Goal: Transaction & Acquisition: Download file/media

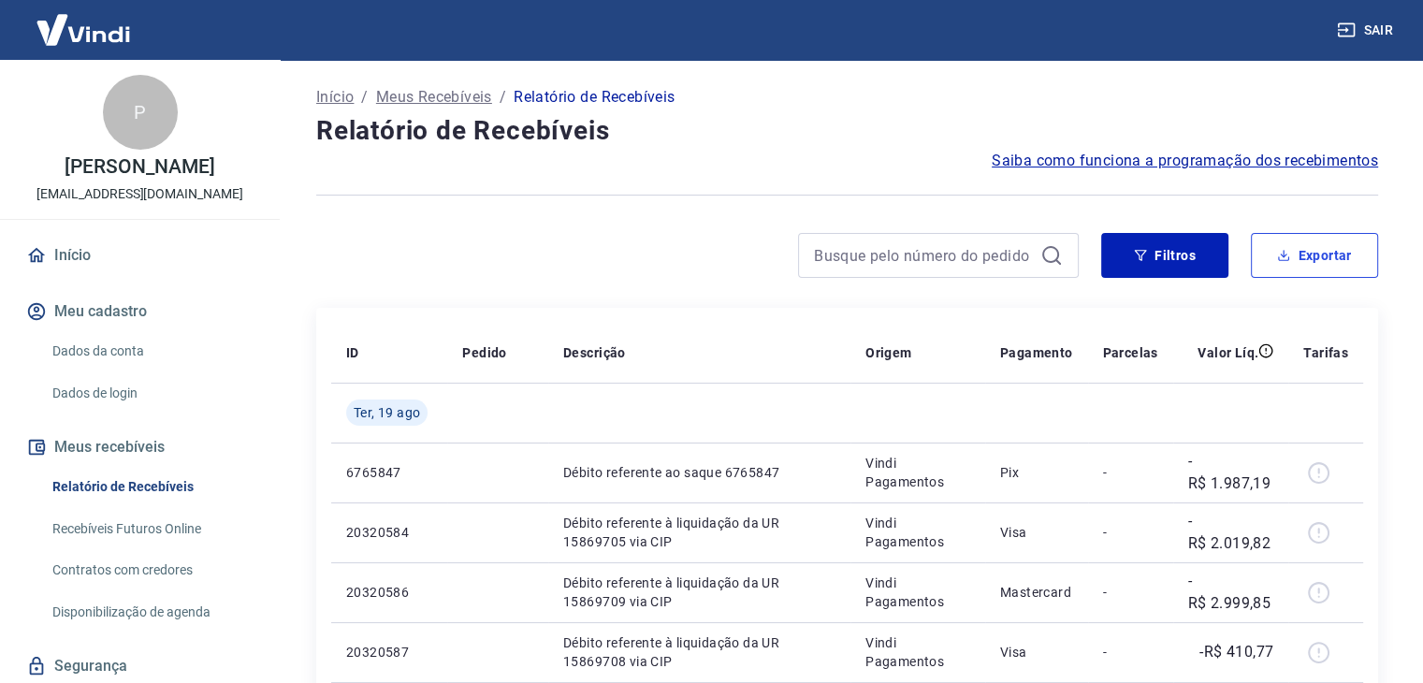
click at [1328, 244] on button "Exportar" at bounding box center [1314, 255] width 127 height 45
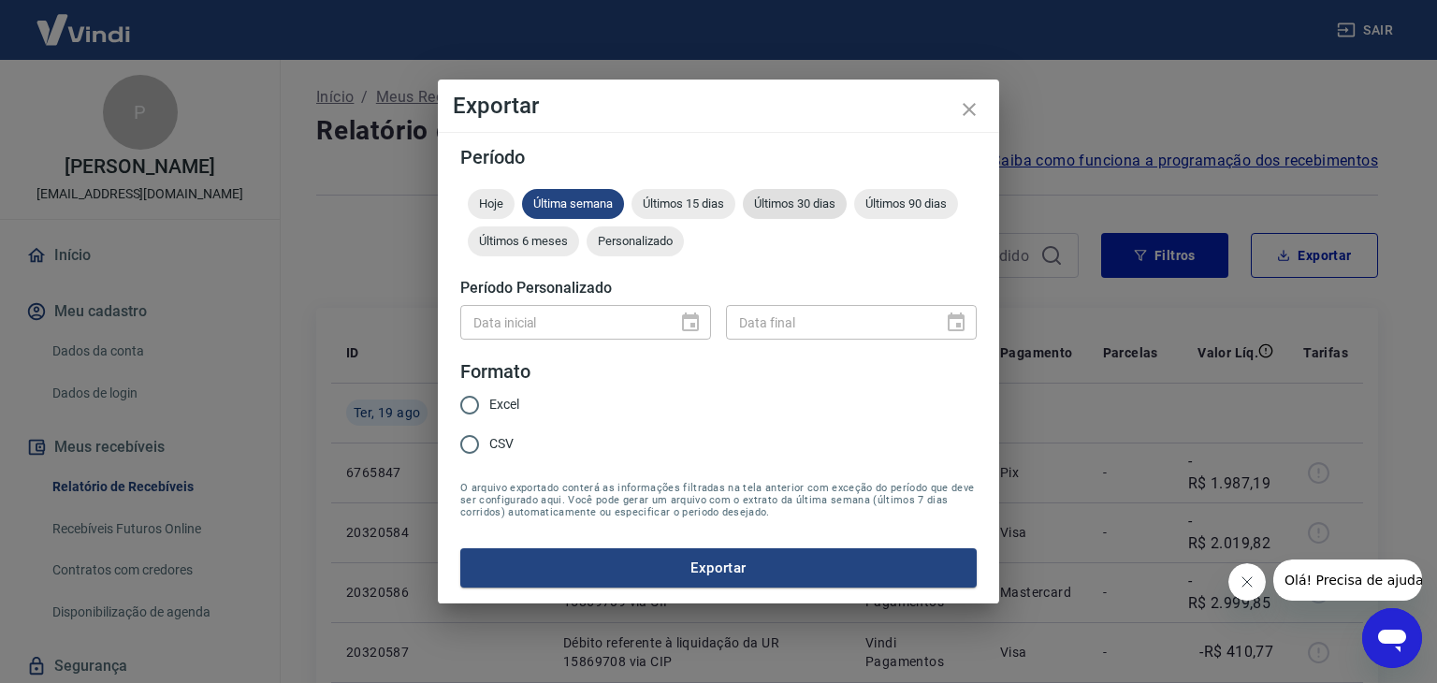
click at [807, 197] on span "Últimos 30 dias" at bounding box center [795, 203] width 104 height 14
click at [464, 407] on input "Excel" at bounding box center [469, 404] width 39 height 39
radio input "true"
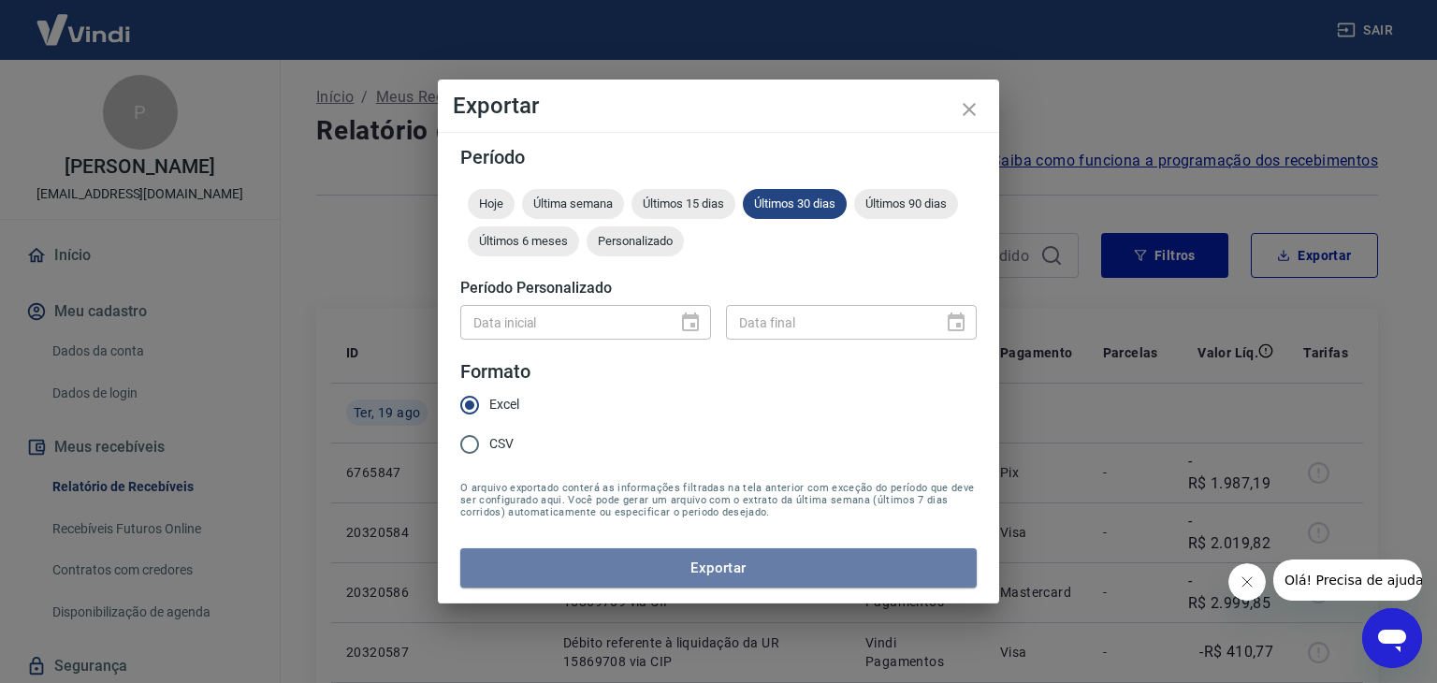
drag, startPoint x: 577, startPoint y: 565, endPoint x: 578, endPoint y: 539, distance: 26.2
click at [578, 565] on button "Exportar" at bounding box center [718, 567] width 516 height 39
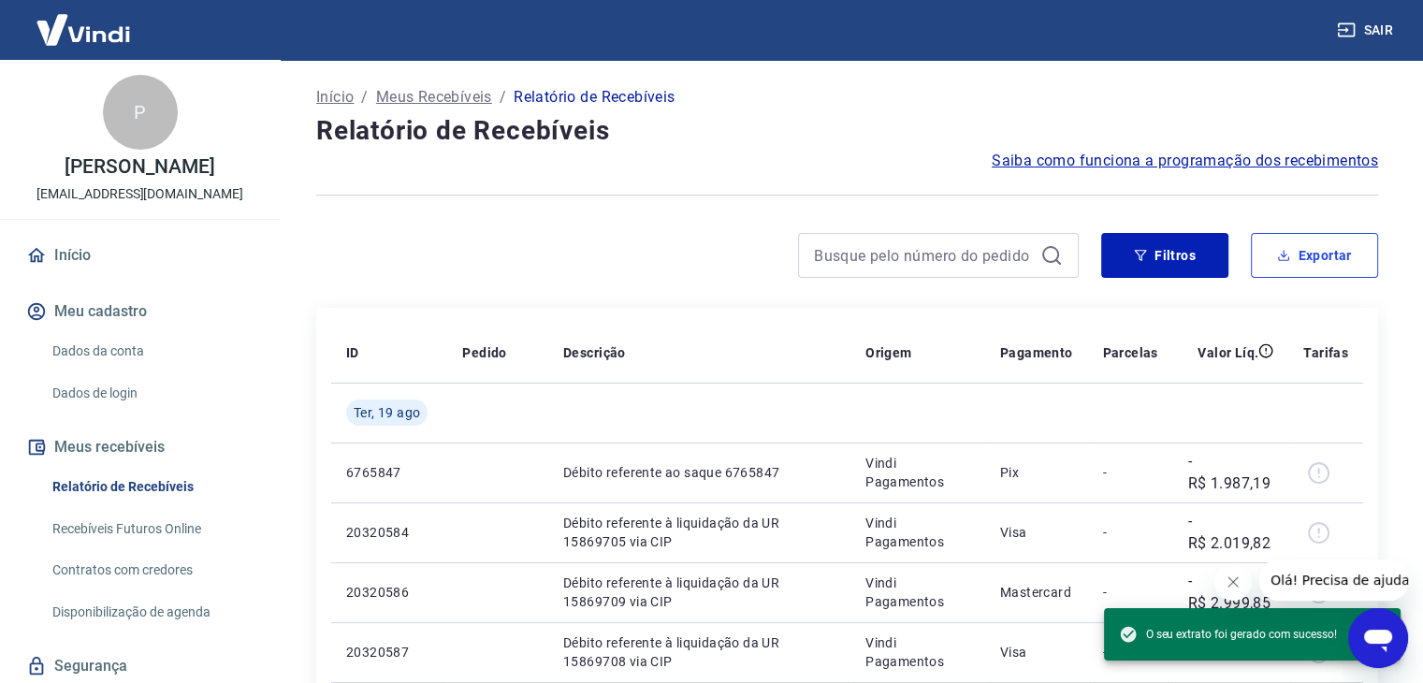
drag, startPoint x: 1313, startPoint y: 240, endPoint x: 872, endPoint y: 396, distance: 468.0
click at [1313, 240] on button "Exportar" at bounding box center [1314, 255] width 127 height 45
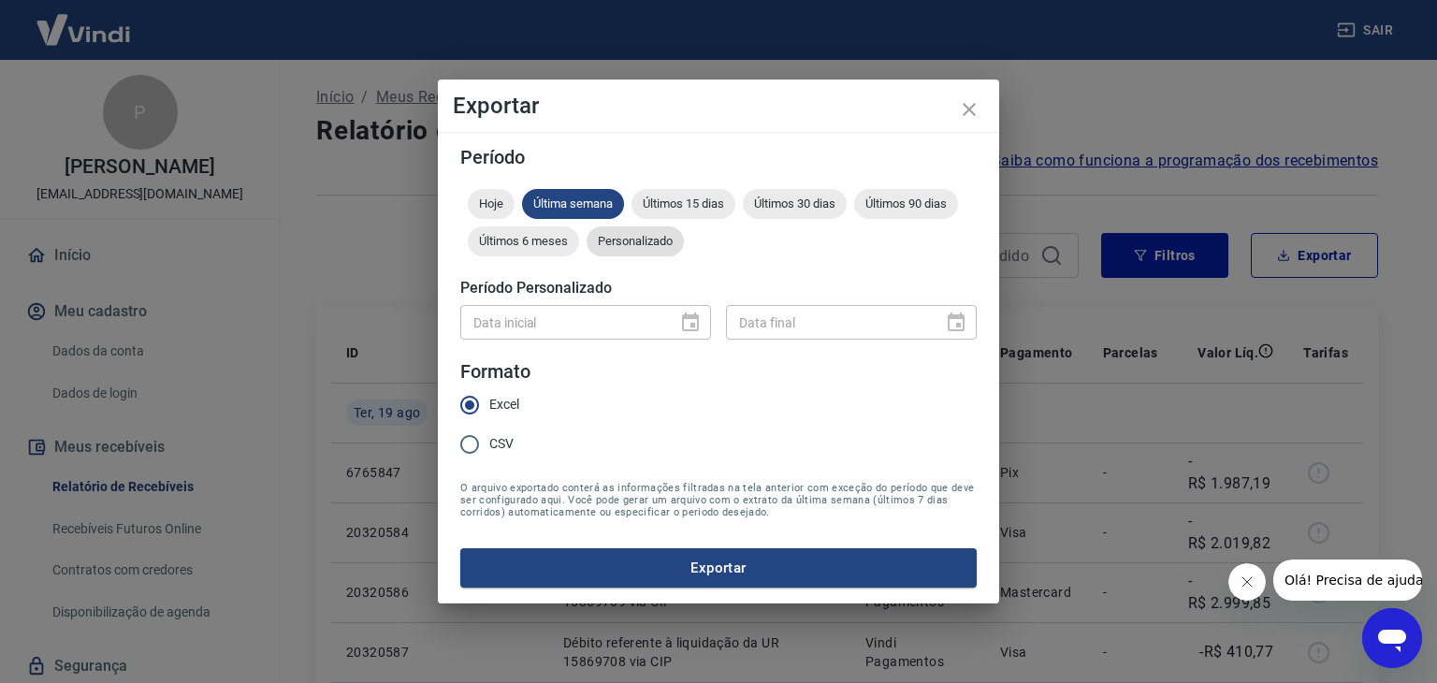
click at [635, 235] on span "Personalizado" at bounding box center [634, 241] width 97 height 14
click at [563, 326] on input "Data inicial" at bounding box center [562, 322] width 204 height 35
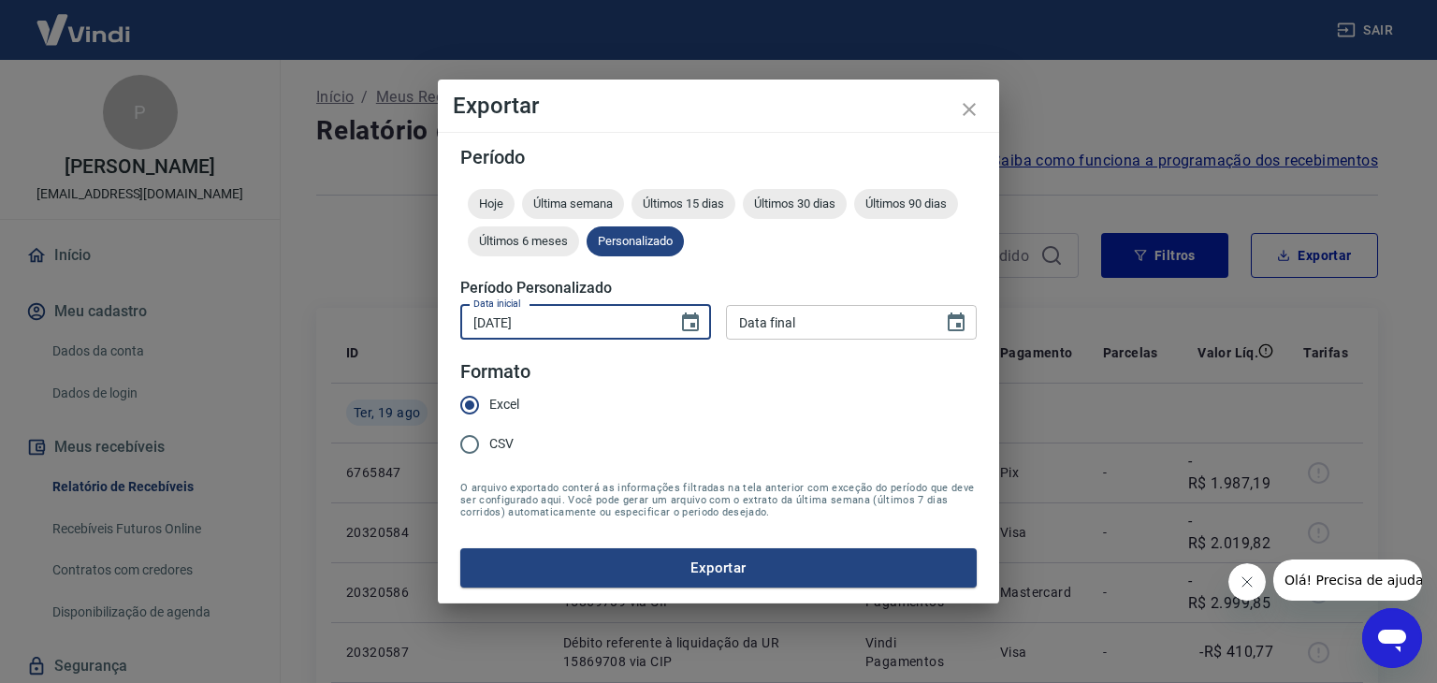
type input "[DATE]"
click at [847, 318] on input "DD/MM/YYYY" at bounding box center [828, 322] width 204 height 35
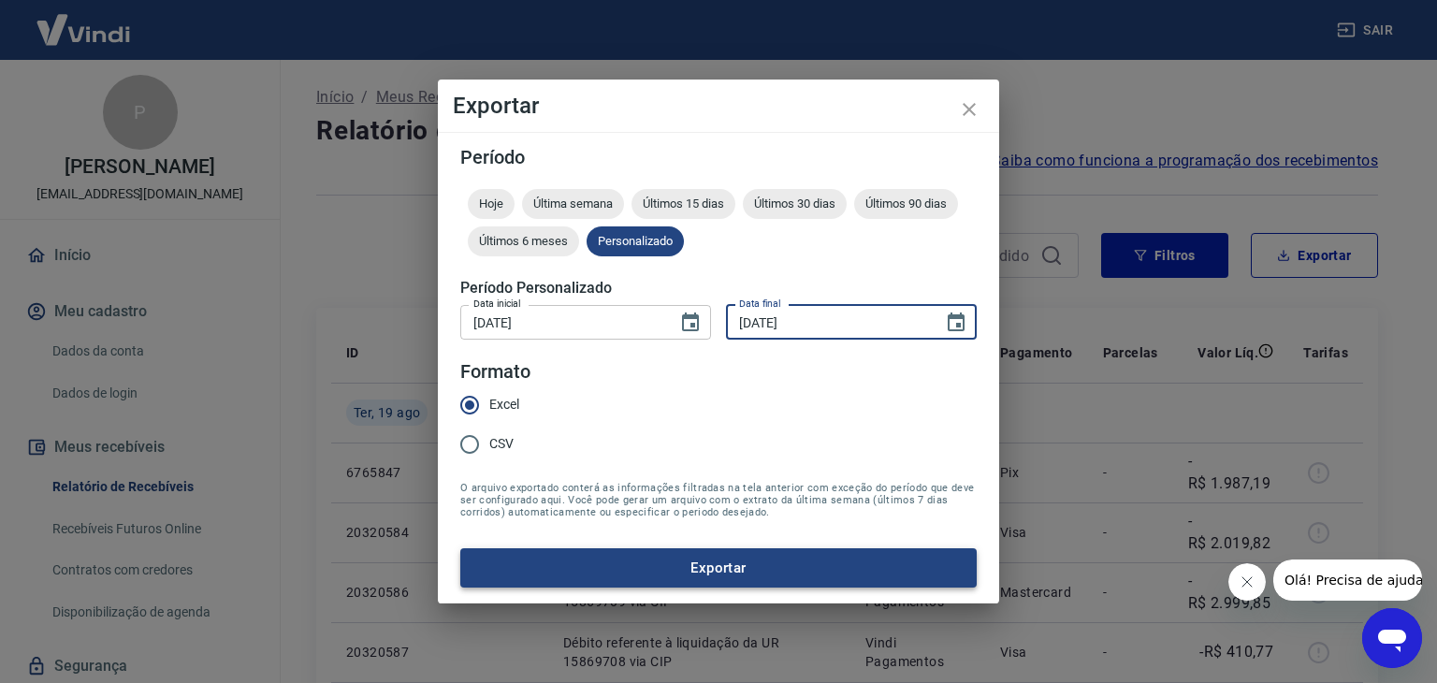
type input "[DATE]"
click at [604, 556] on button "Exportar" at bounding box center [718, 567] width 516 height 39
